Goal: Information Seeking & Learning: Find specific fact

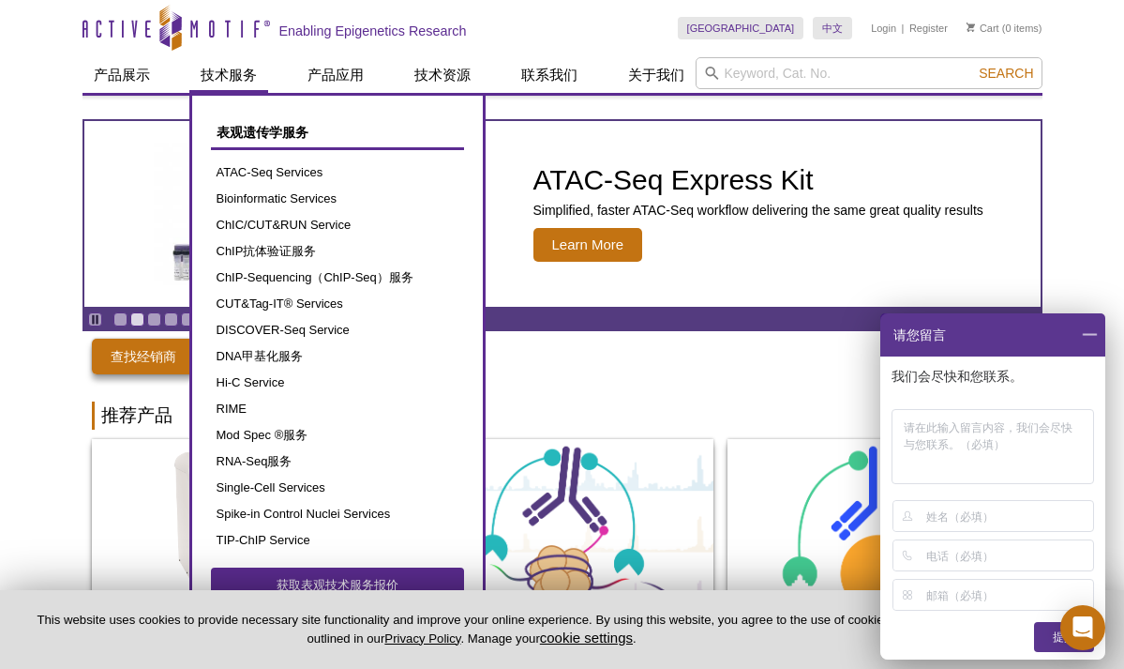
click at [242, 81] on link "技术服务" at bounding box center [228, 75] width 79 height 36
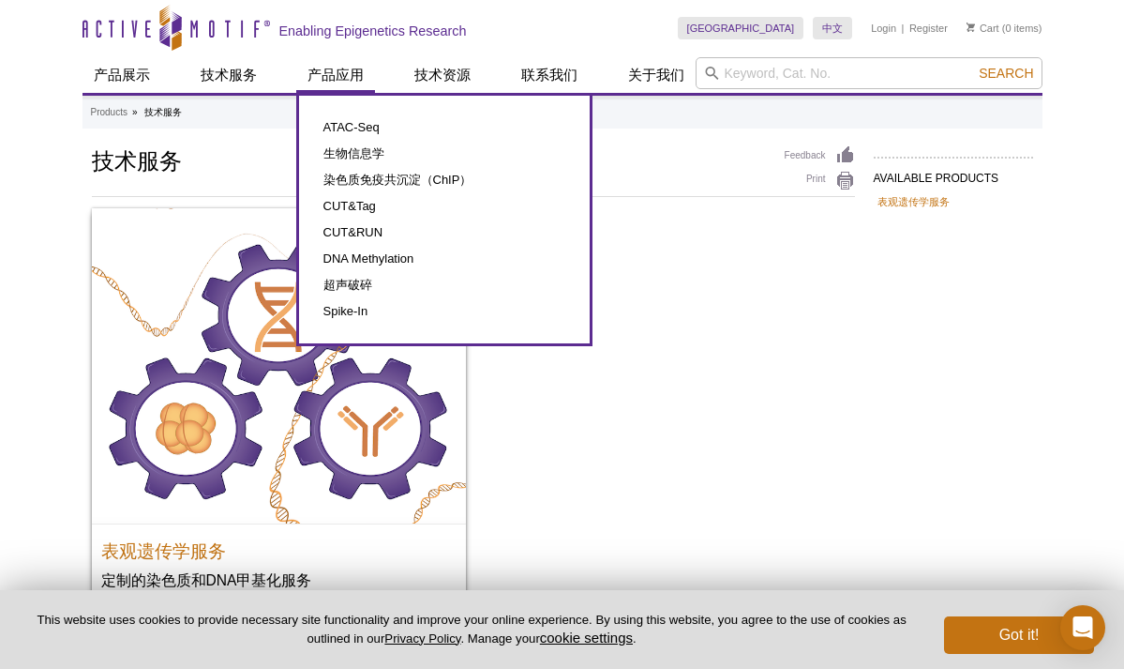
click at [329, 82] on link "产品应用" at bounding box center [335, 75] width 79 height 36
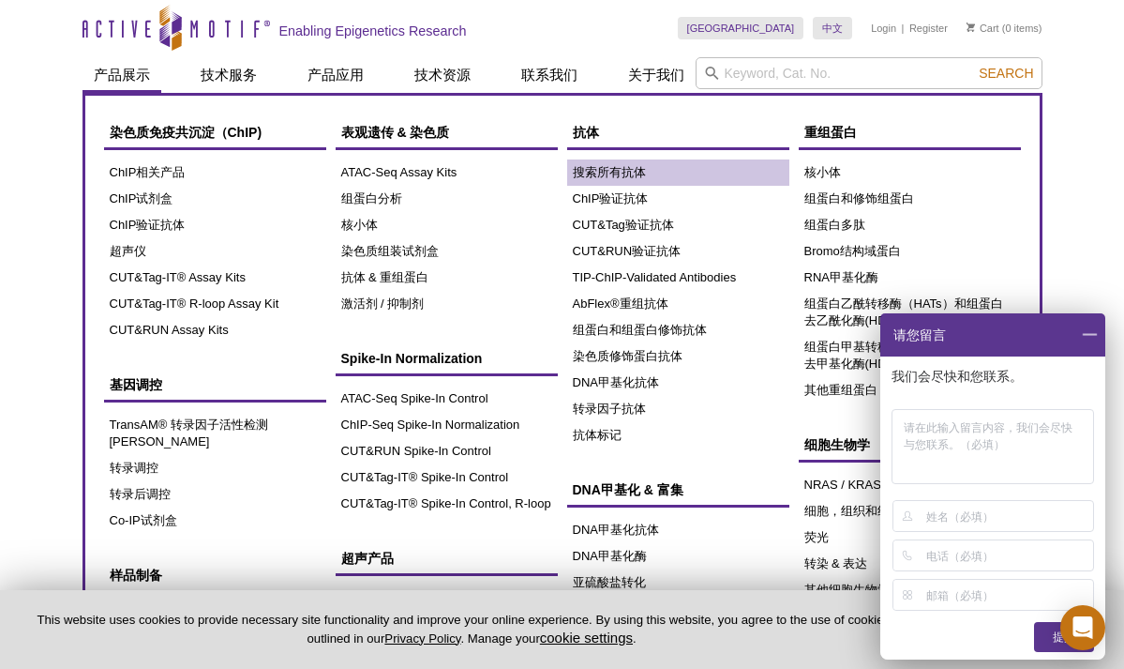
click at [622, 176] on link "搜索所有抗体" at bounding box center [678, 172] width 222 height 26
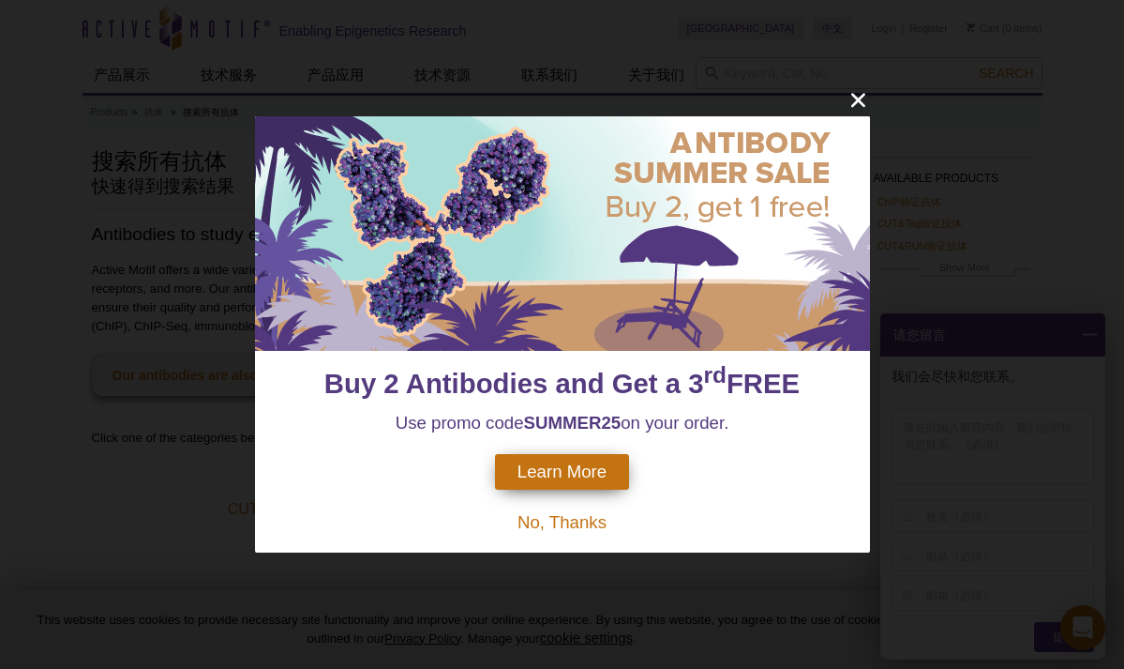
click at [860, 107] on icon "close" at bounding box center [858, 99] width 23 height 23
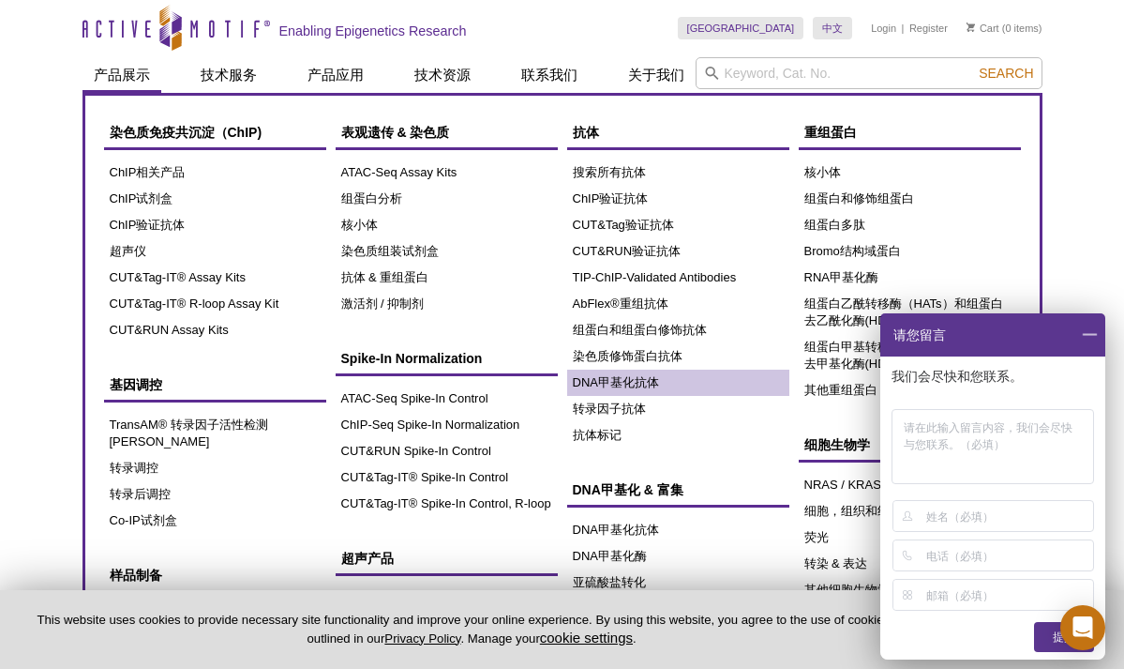
click at [636, 375] on link "DNA甲基化抗体" at bounding box center [678, 382] width 222 height 26
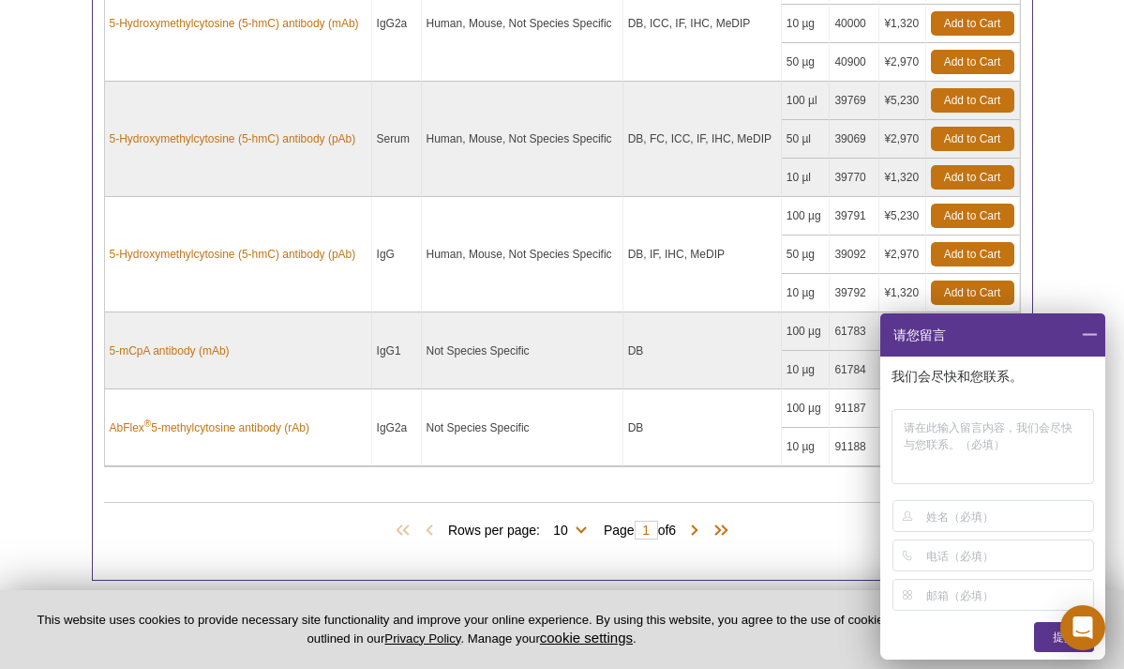
scroll to position [1045, 0]
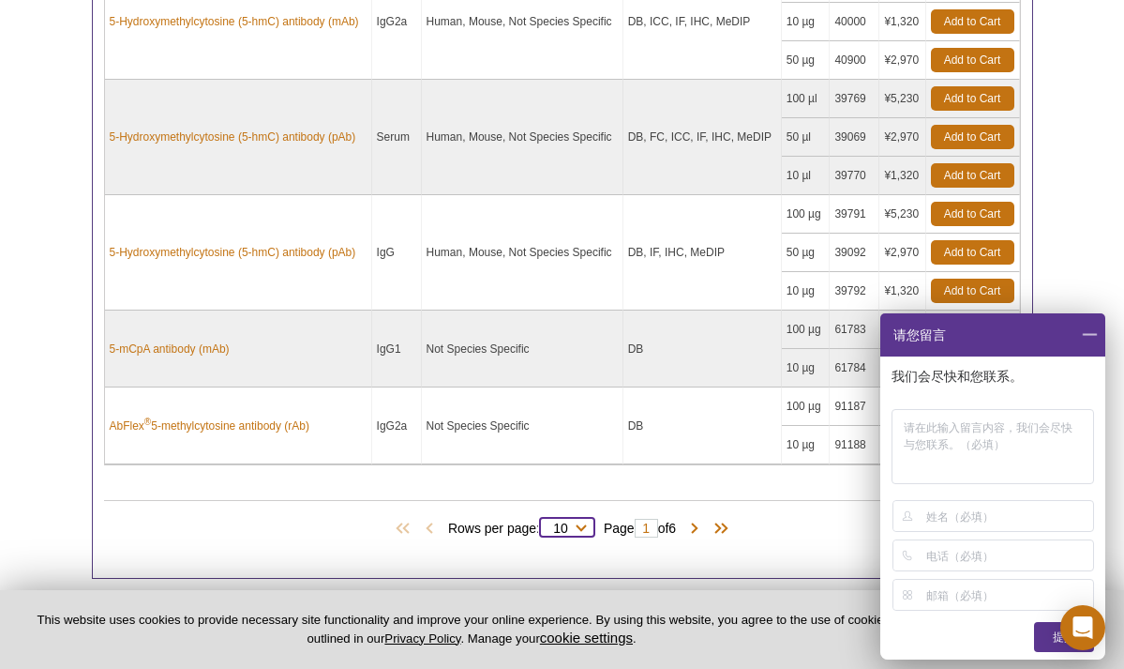
select select "57"
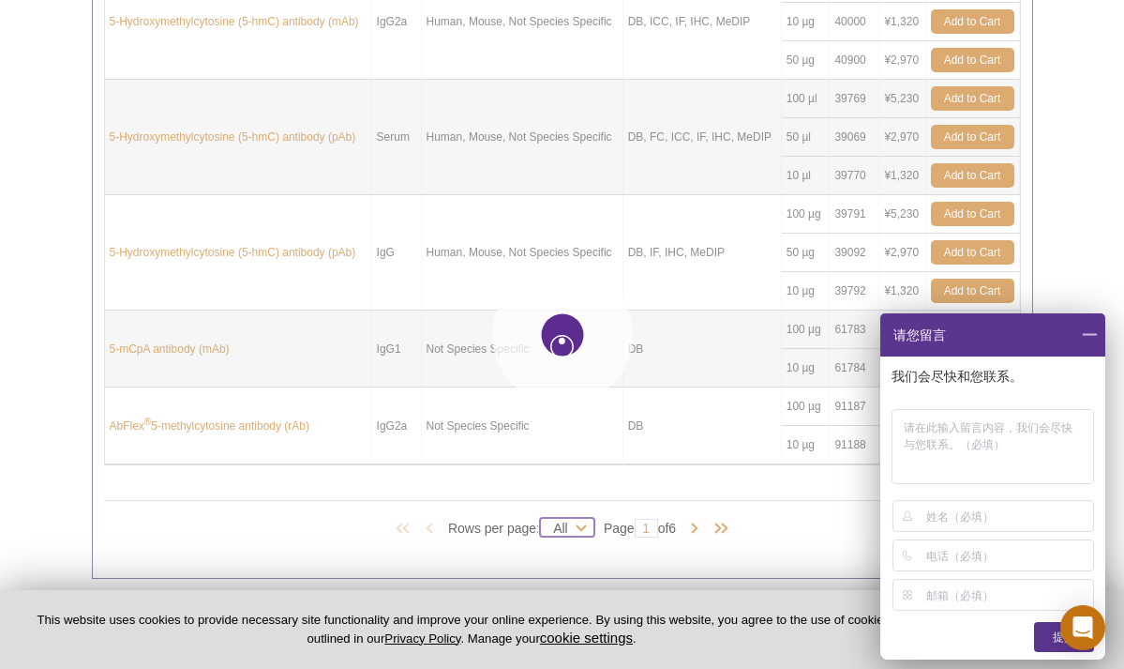
select select "57"
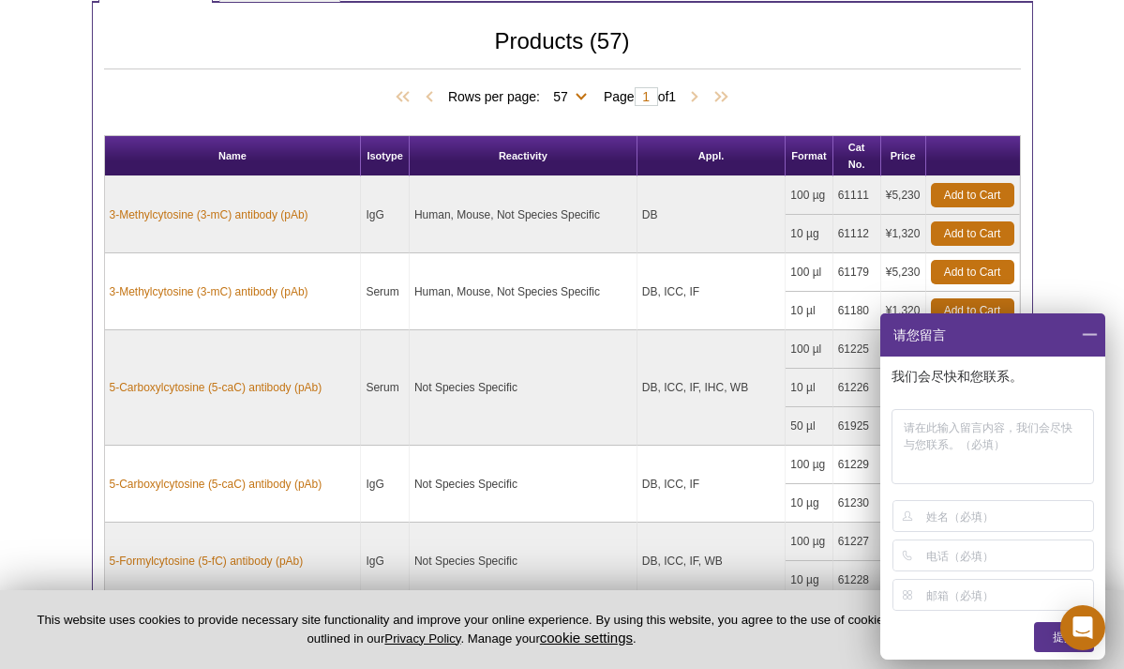
scroll to position [0, 0]
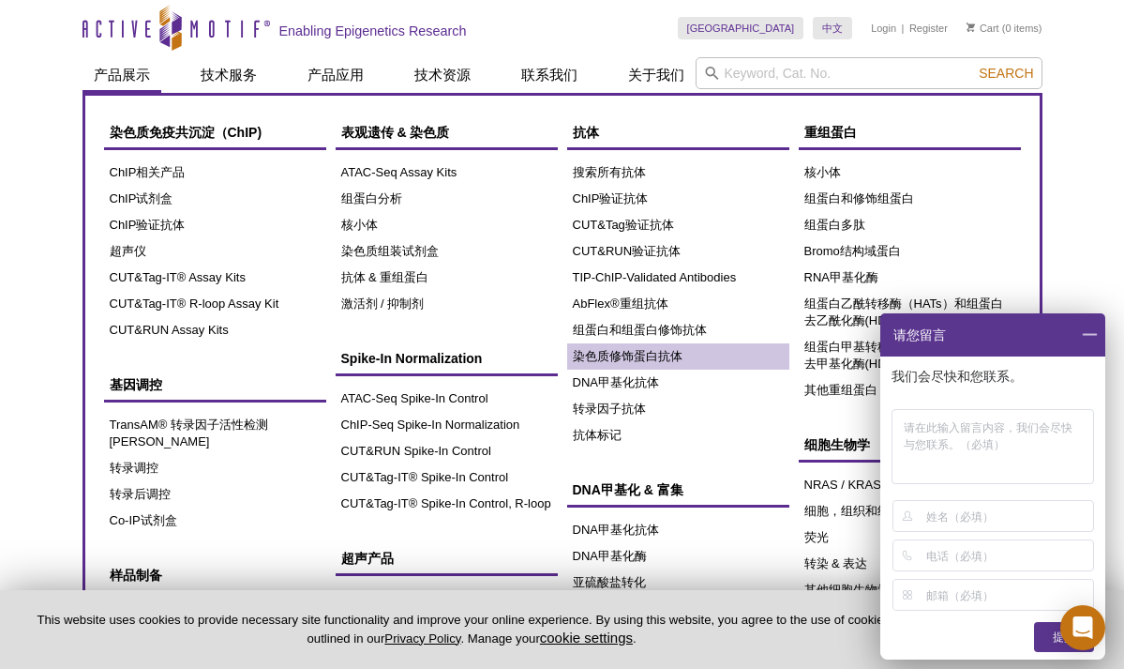
click at [664, 359] on link "染色质修饰蛋白抗体" at bounding box center [678, 356] width 222 height 26
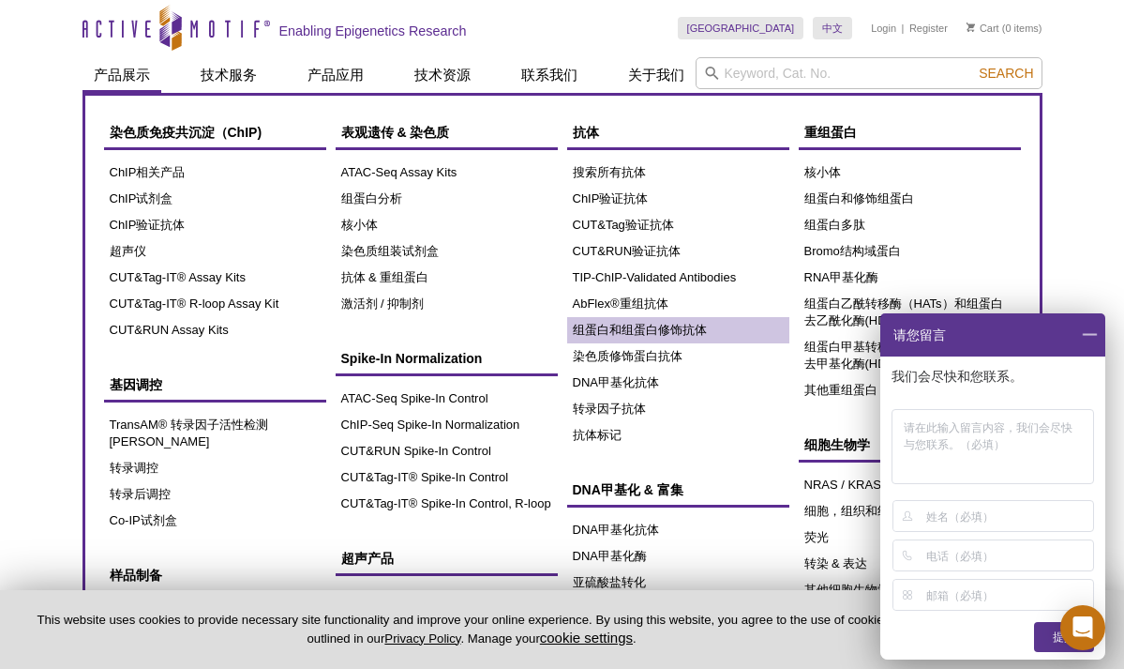
click at [652, 331] on link "组蛋白和组蛋白修饰抗体" at bounding box center [678, 330] width 222 height 26
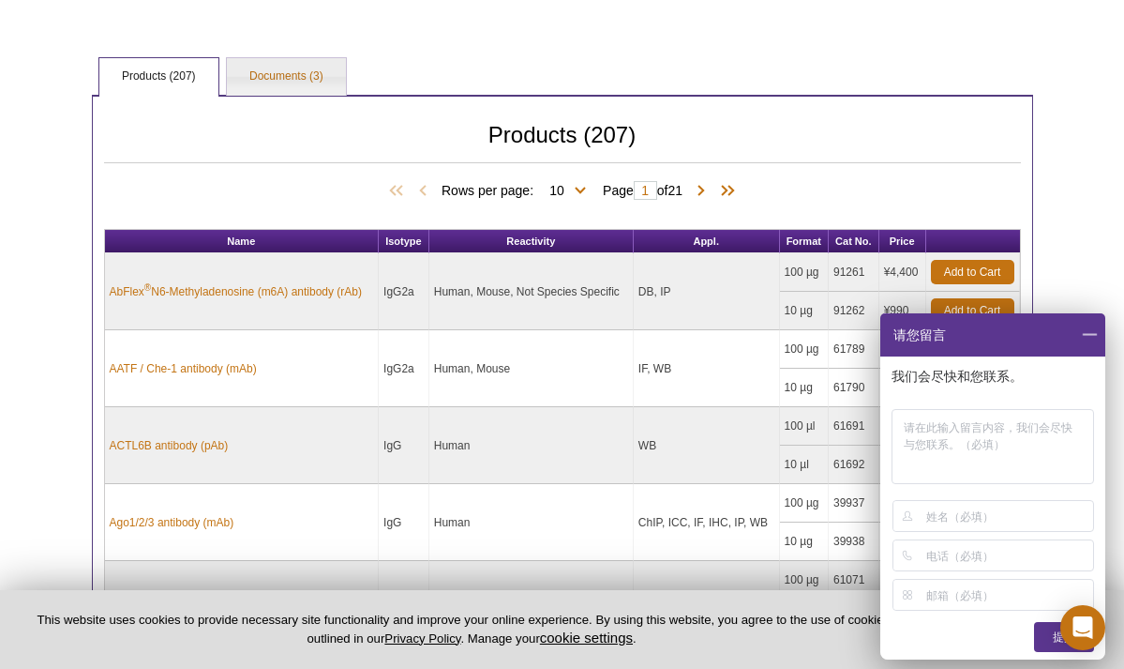
scroll to position [385, 0]
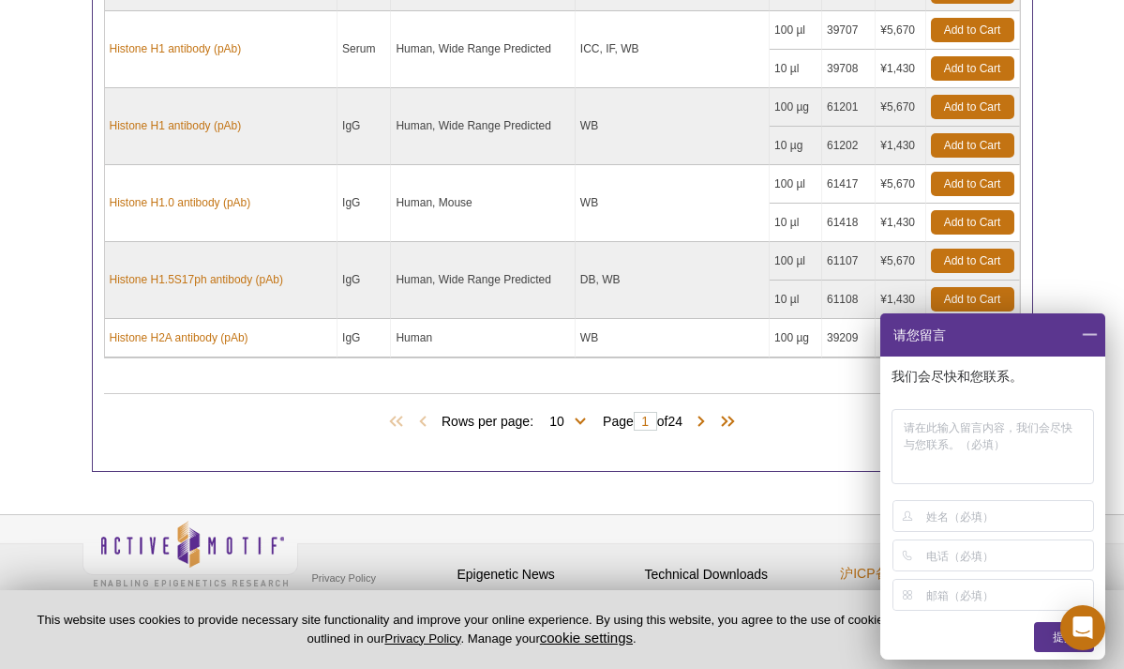
scroll to position [1257, 0]
click at [578, 412] on span "Rows per page: 10 25 50 100 All 10" at bounding box center [518, 421] width 152 height 19
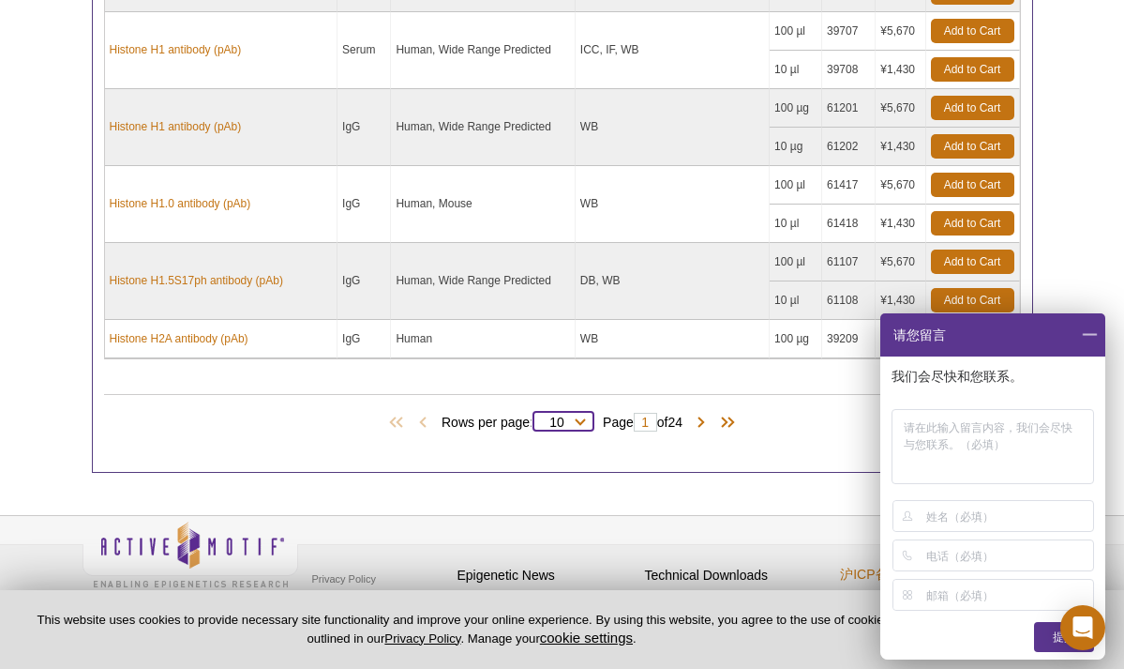
select select "50"
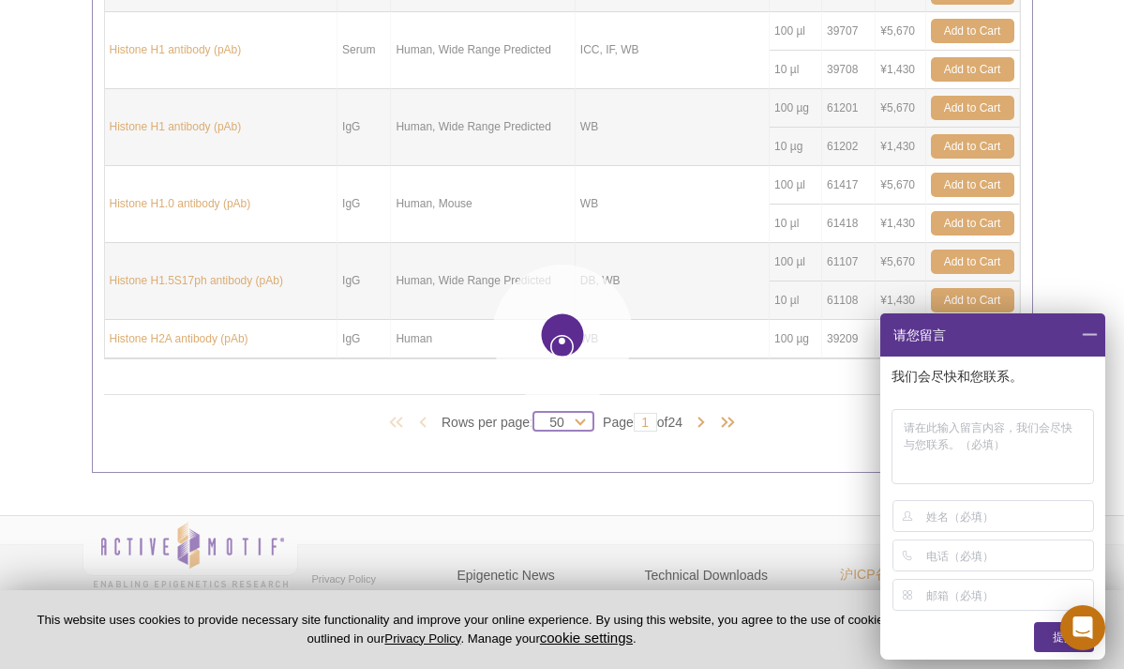
select select "50"
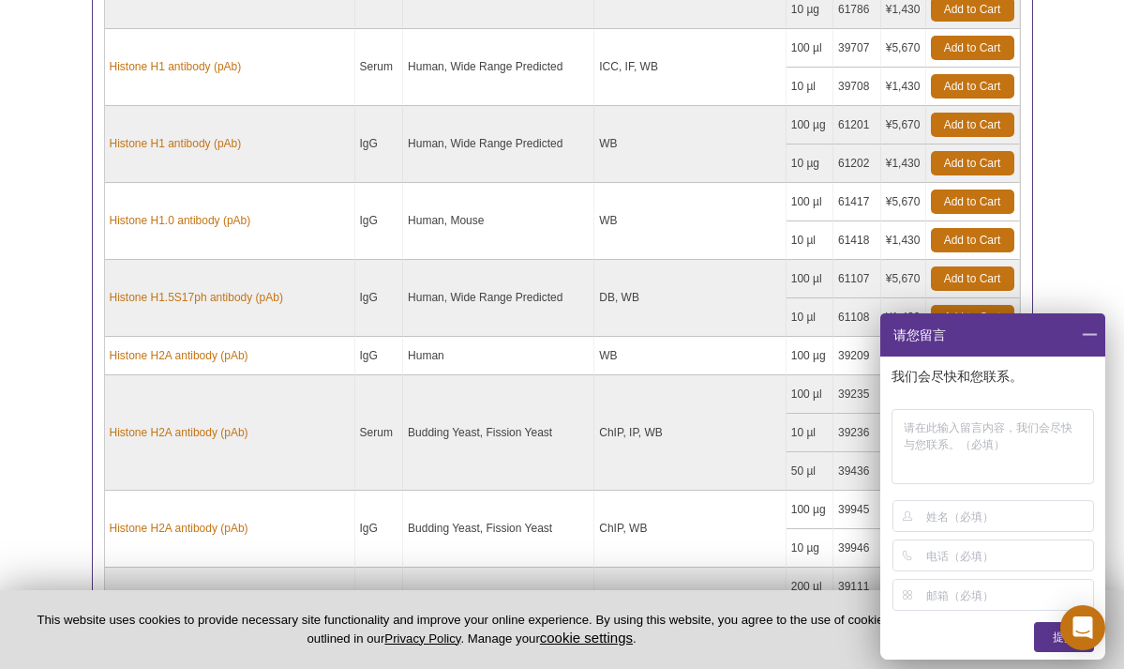
click at [1094, 334] on span at bounding box center [1090, 334] width 32 height 43
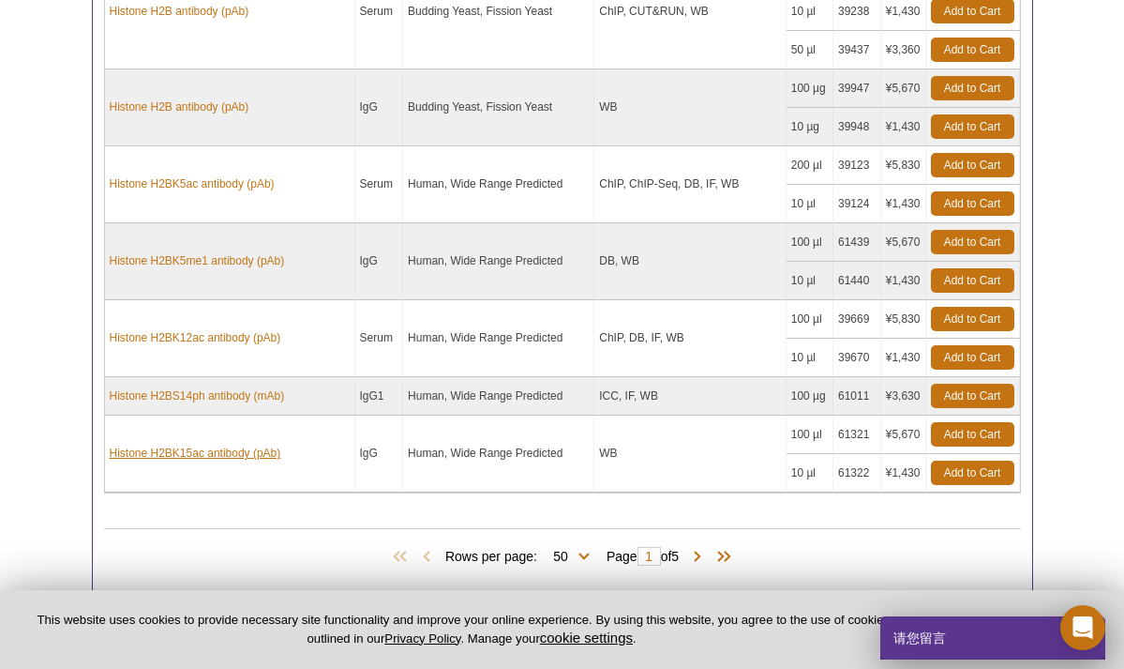
scroll to position [4202, 0]
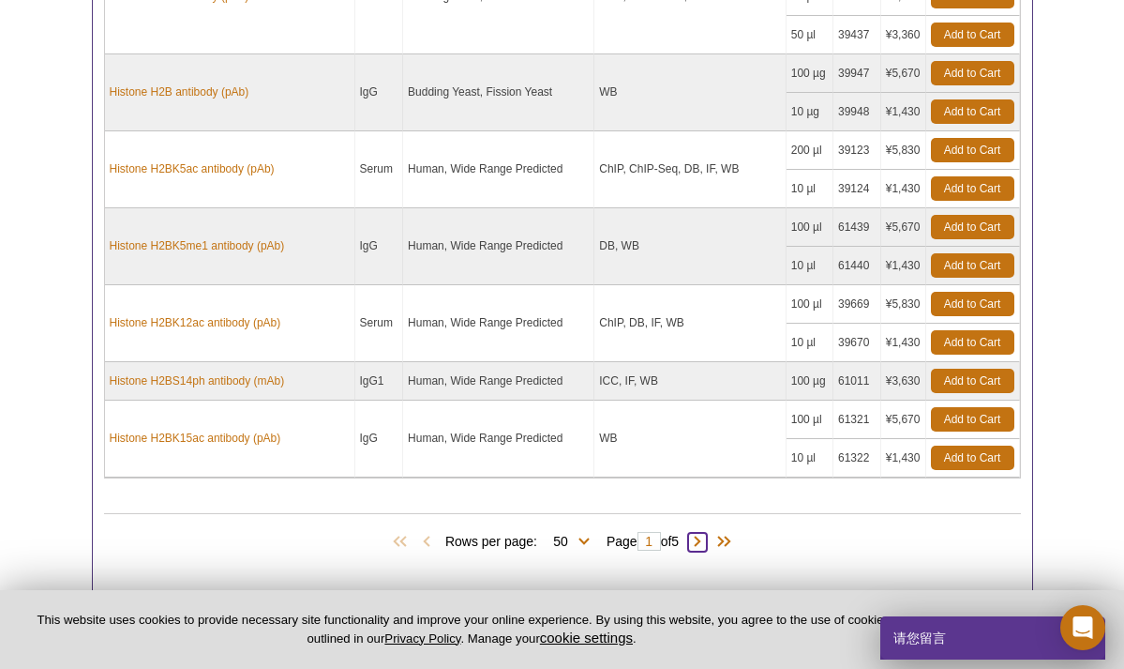
click at [707, 533] on span at bounding box center [697, 542] width 19 height 19
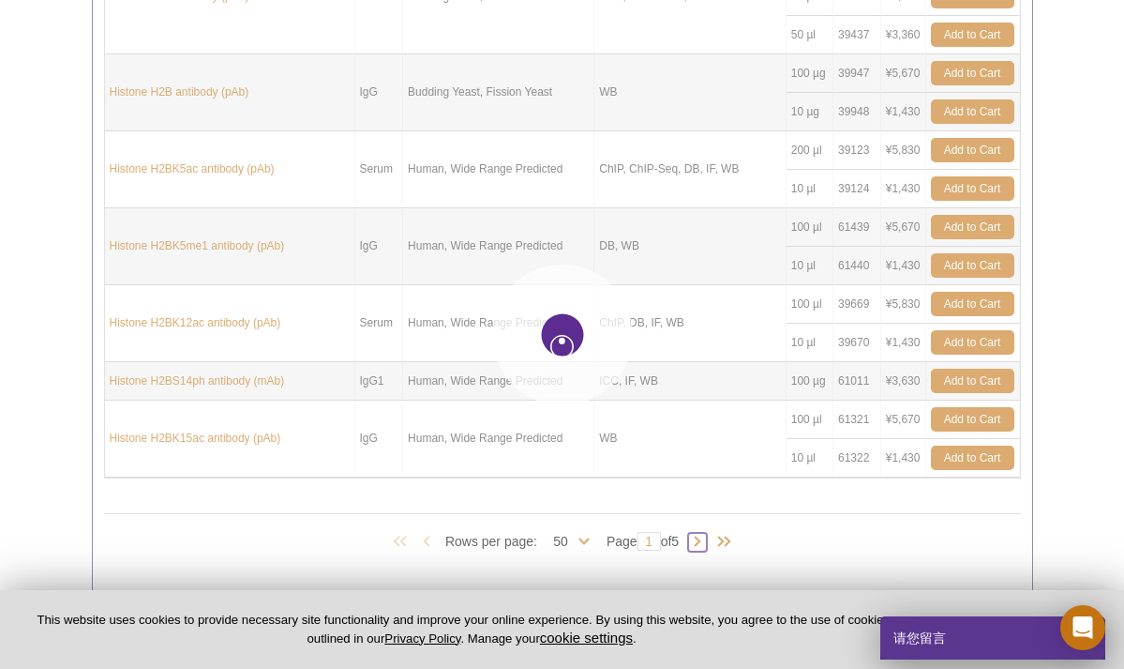
type input "2"
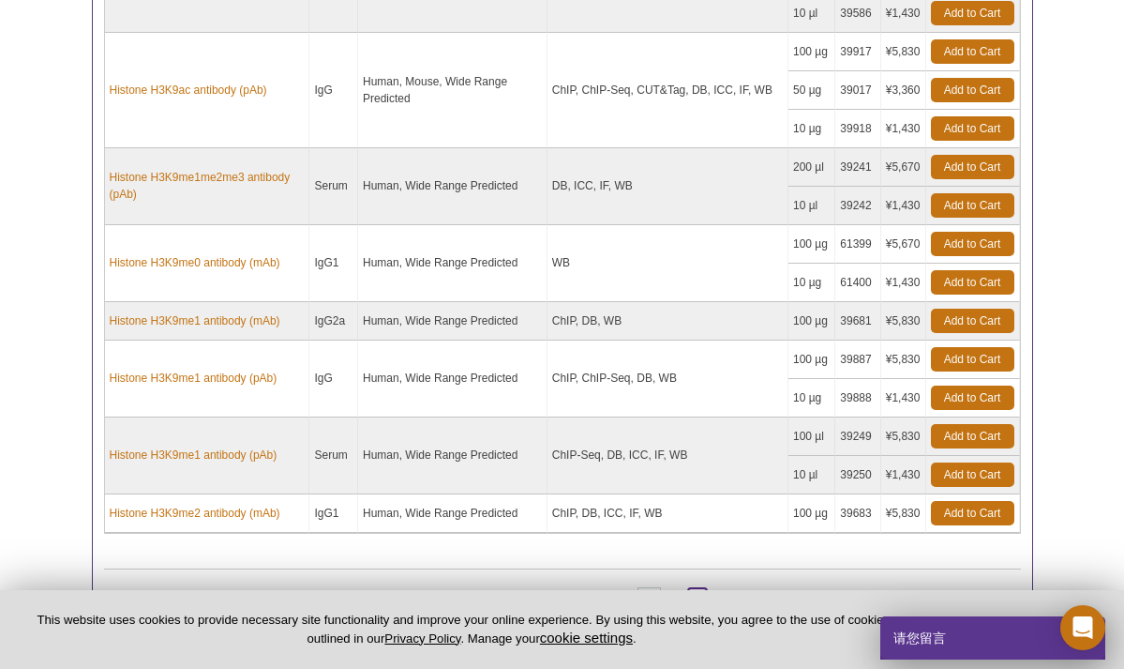
scroll to position [4623, 0]
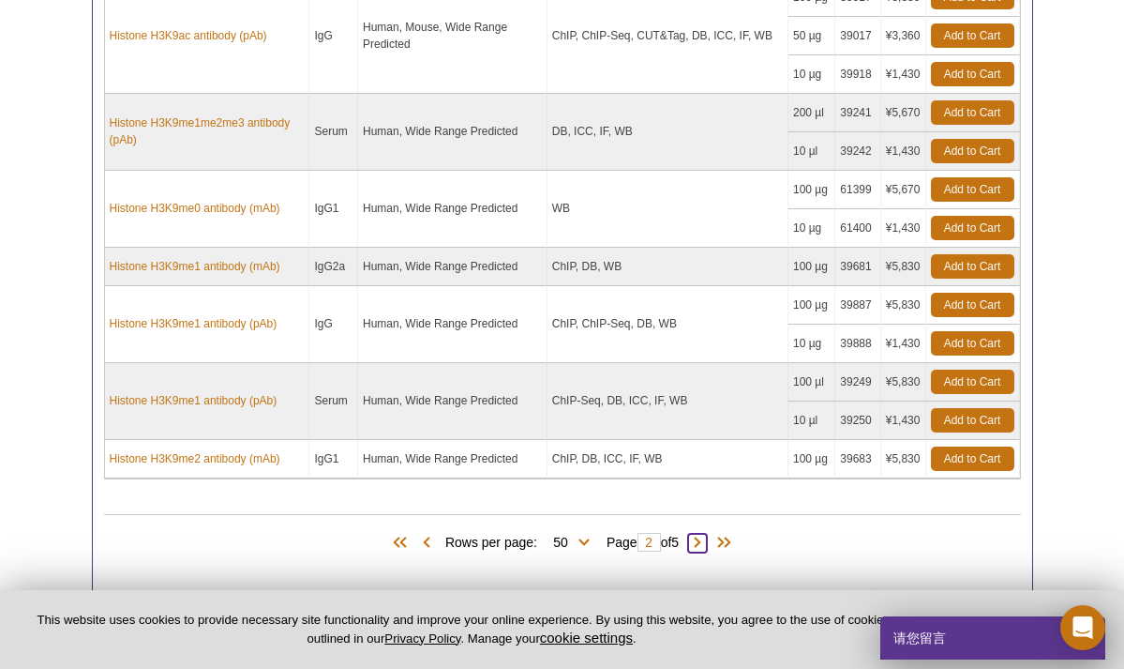
click at [705, 534] on span at bounding box center [697, 543] width 19 height 19
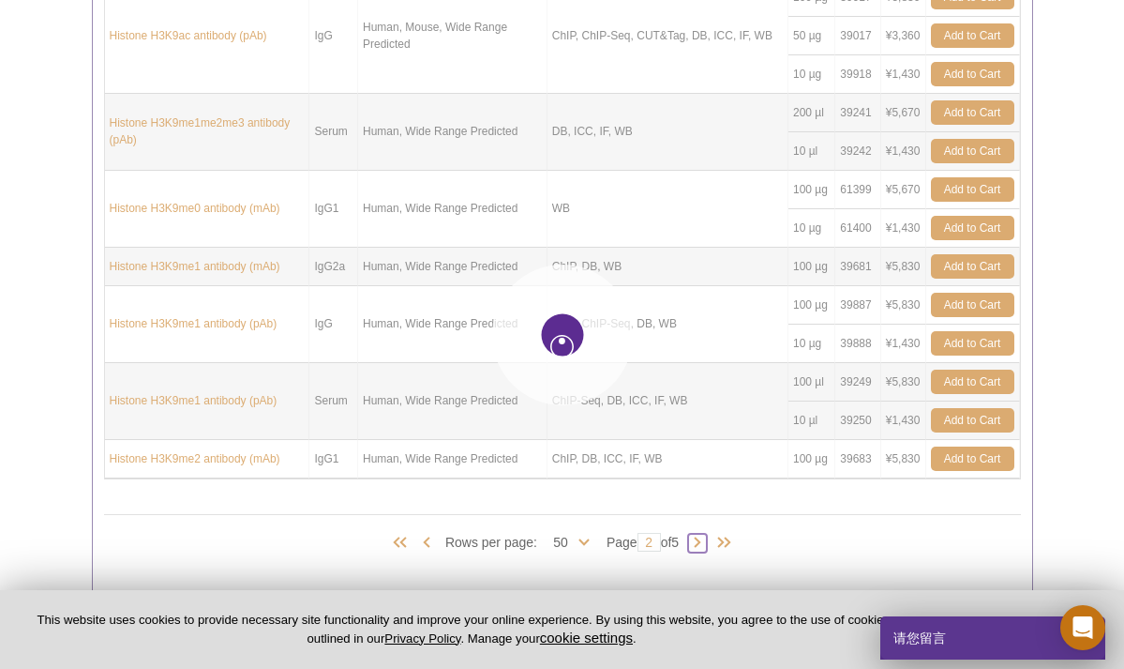
type input "3"
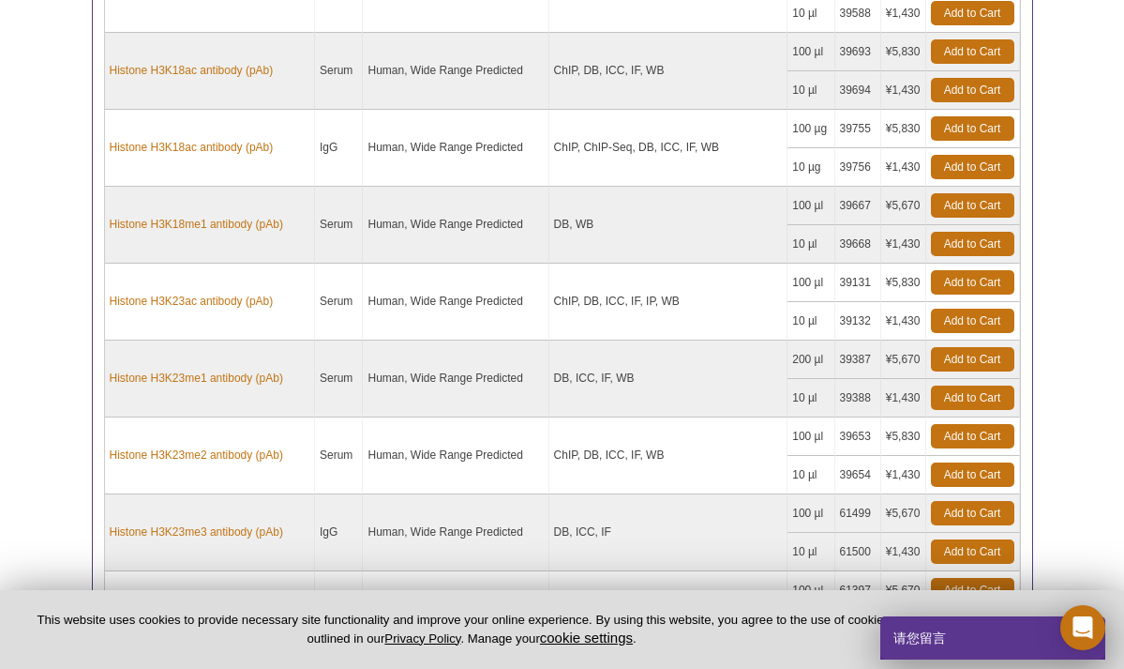
scroll to position [2660, 0]
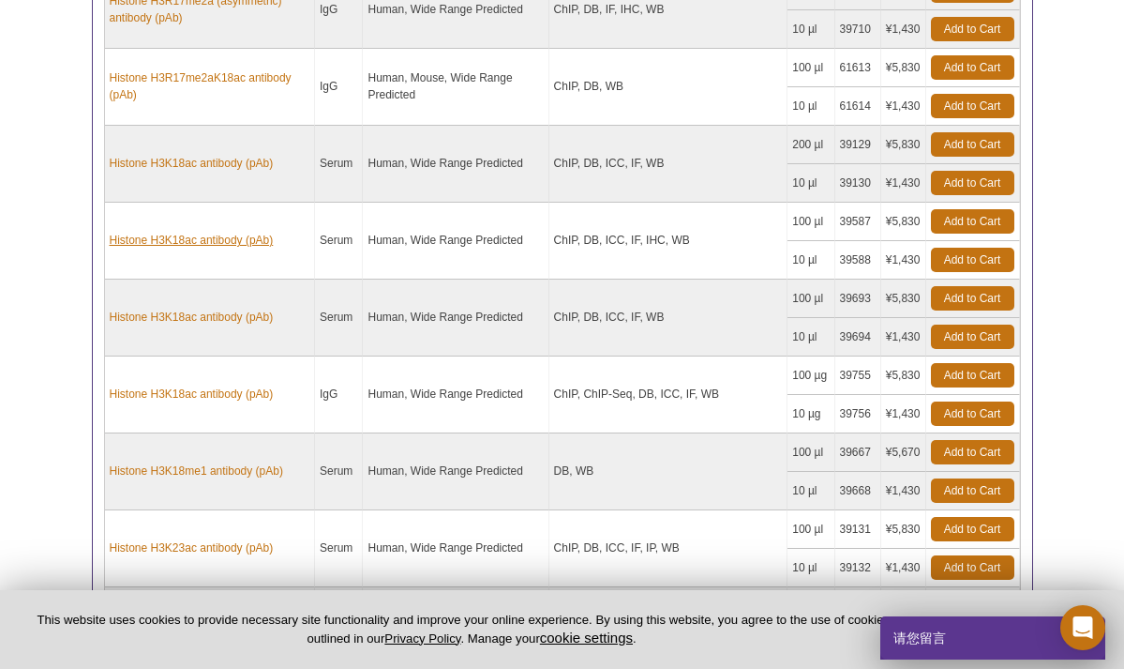
click at [207, 233] on link "Histone H3K18ac antibody (pAb)" at bounding box center [192, 240] width 164 height 17
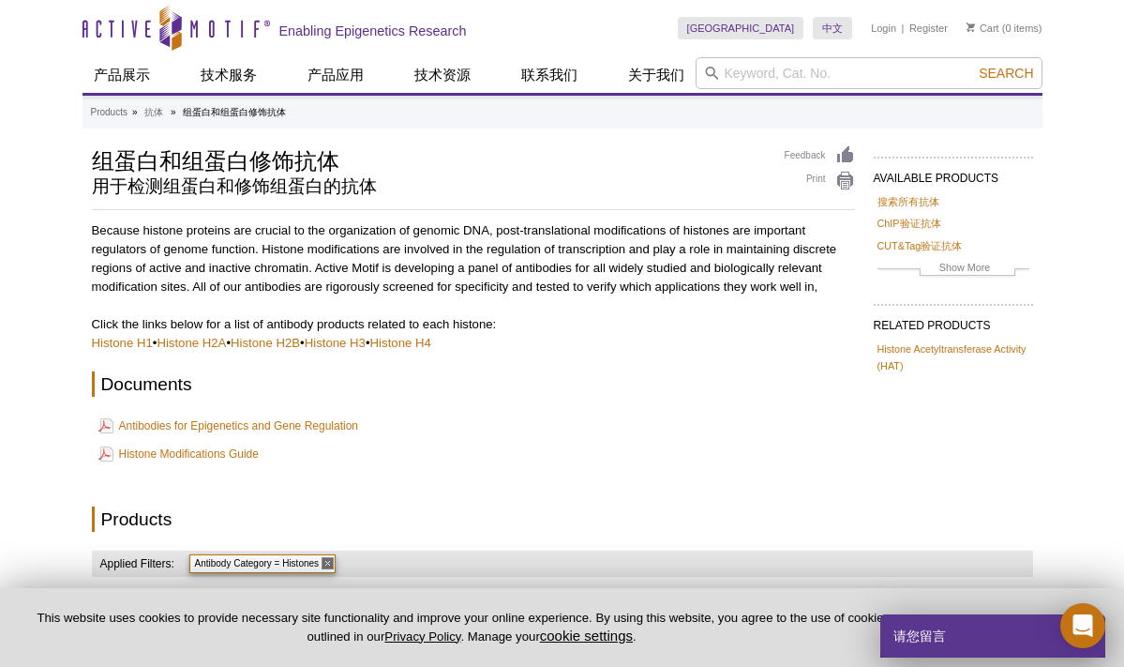
scroll to position [0, 0]
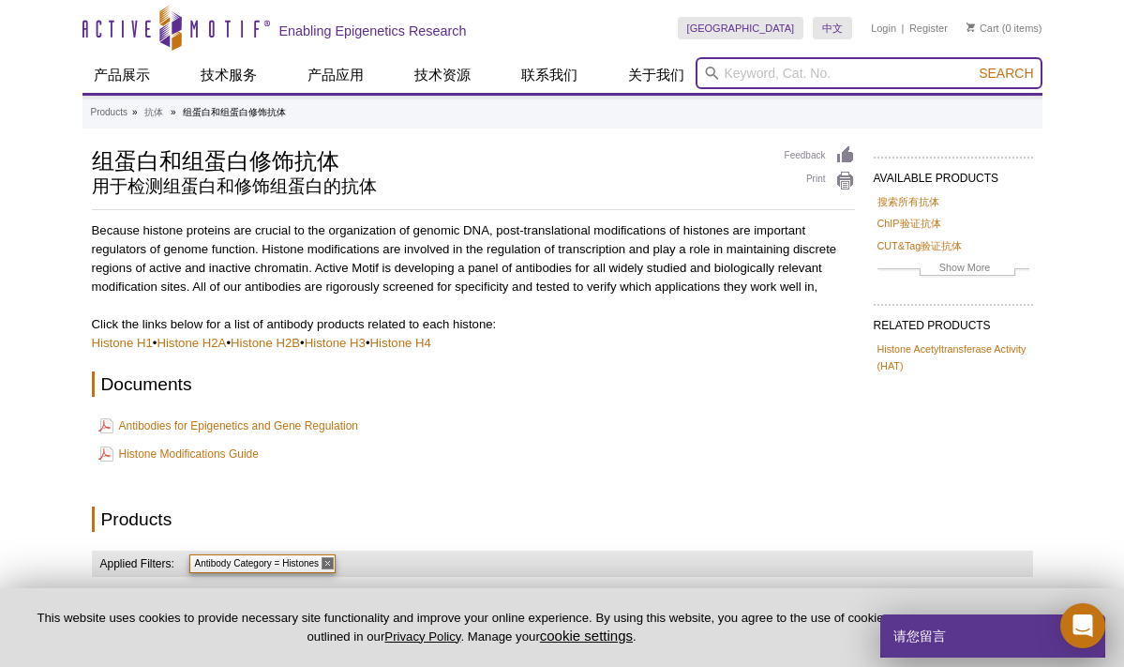
click at [794, 69] on input "search" at bounding box center [869, 73] width 347 height 32
paste input "#39139"
type input "#39139"
click at [1007, 73] on button "Search" at bounding box center [1006, 73] width 66 height 17
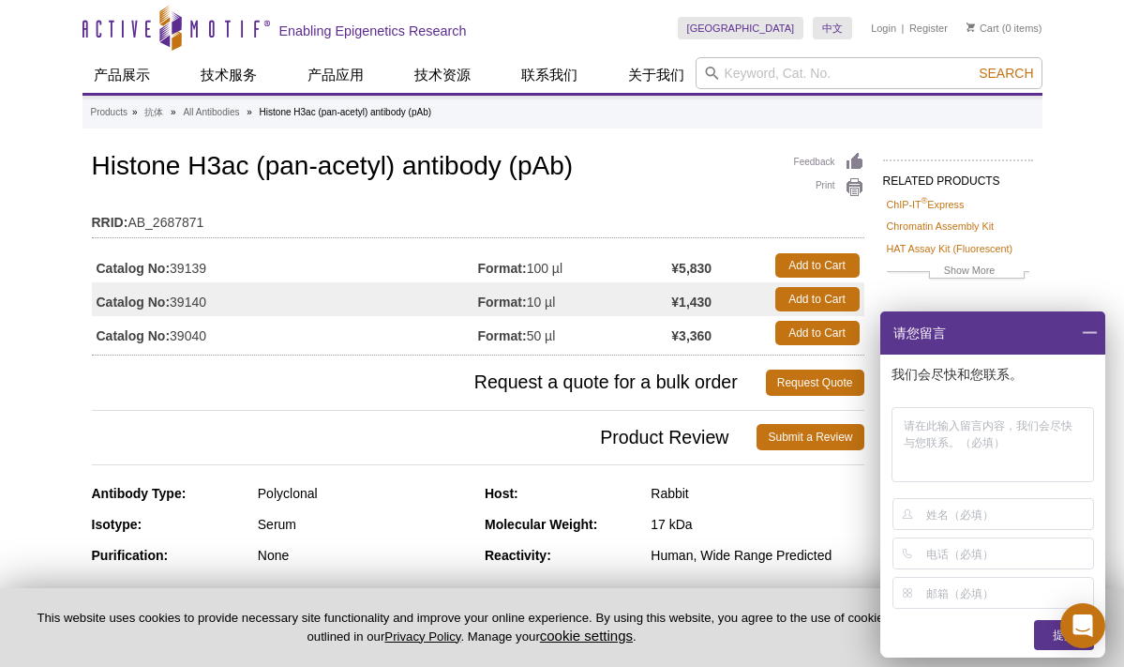
click at [678, 194] on div "Feedback Print Histone H3ac (pan-acetyl) antibody (pAb) RRID: AB_2687871 Catalo…" at bounding box center [478, 251] width 773 height 207
click at [1089, 332] on span at bounding box center [1090, 332] width 32 height 43
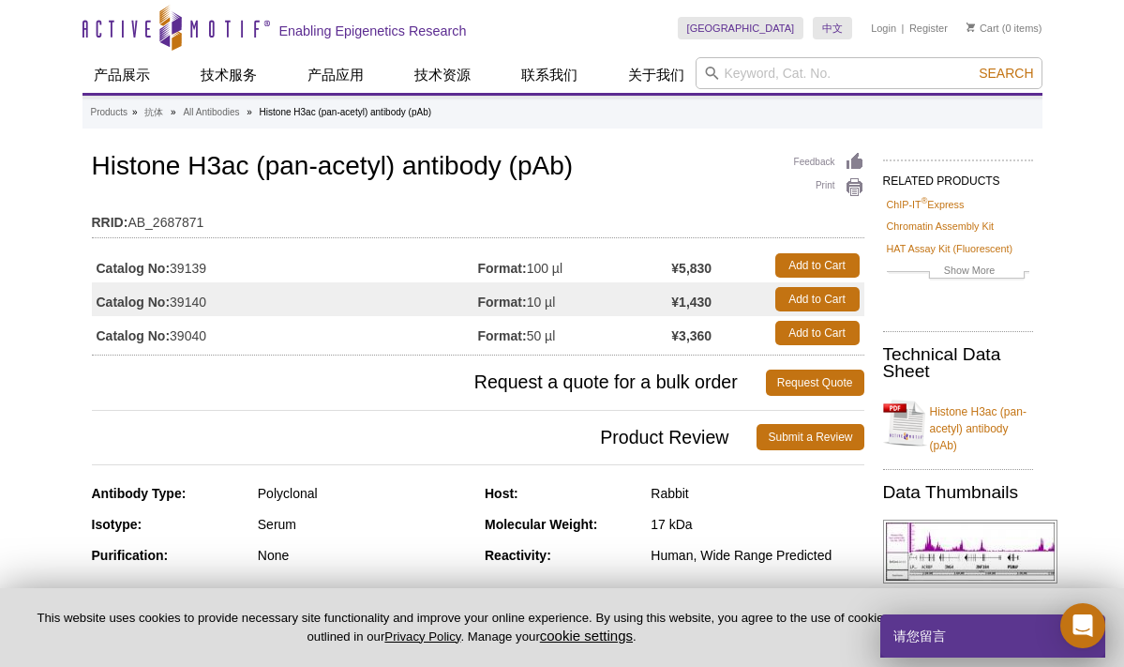
click at [354, 209] on td "RRID: AB_2687871" at bounding box center [478, 218] width 773 height 30
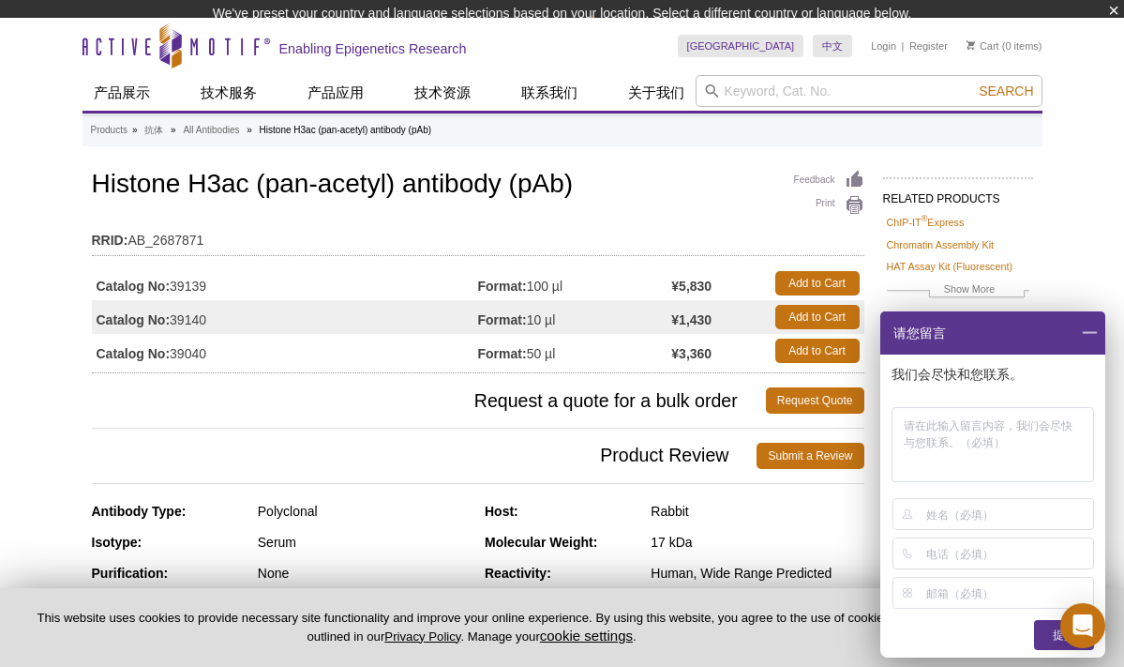
click at [162, 75] on ul "产品展示 染色质免疫共沉淀（ChIP) ChIP相关产品 ChIP试剂盒 ChIP验证抗体 超声仪 CUT&Tag-IT® Assay Kits CUT&Ta…" at bounding box center [389, 93] width 613 height 36
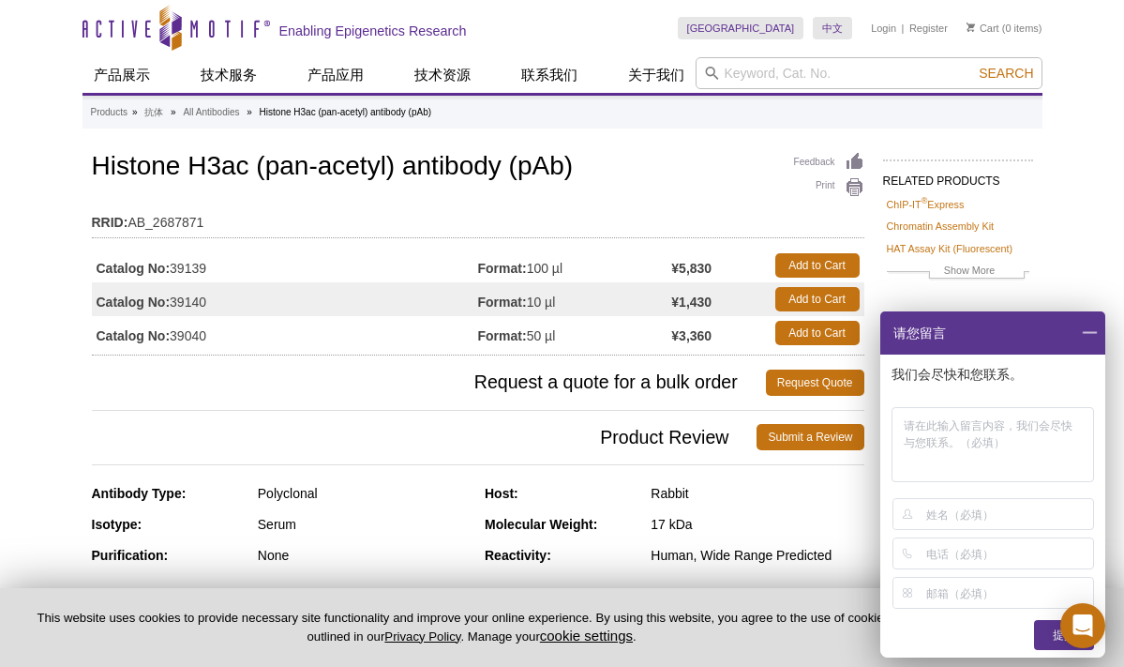
click at [174, 39] on icon at bounding box center [170, 28] width 22 height 46
